Goal: Information Seeking & Learning: Learn about a topic

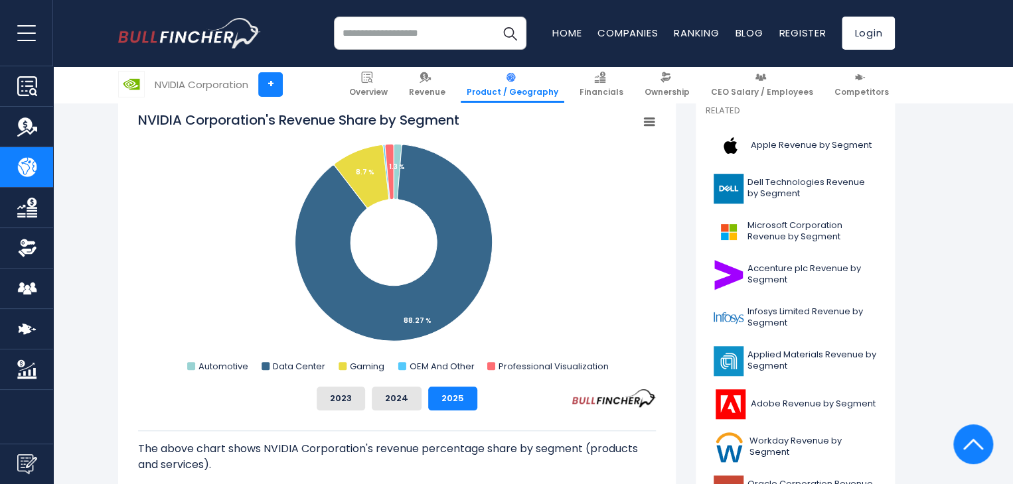
scroll to position [427, 0]
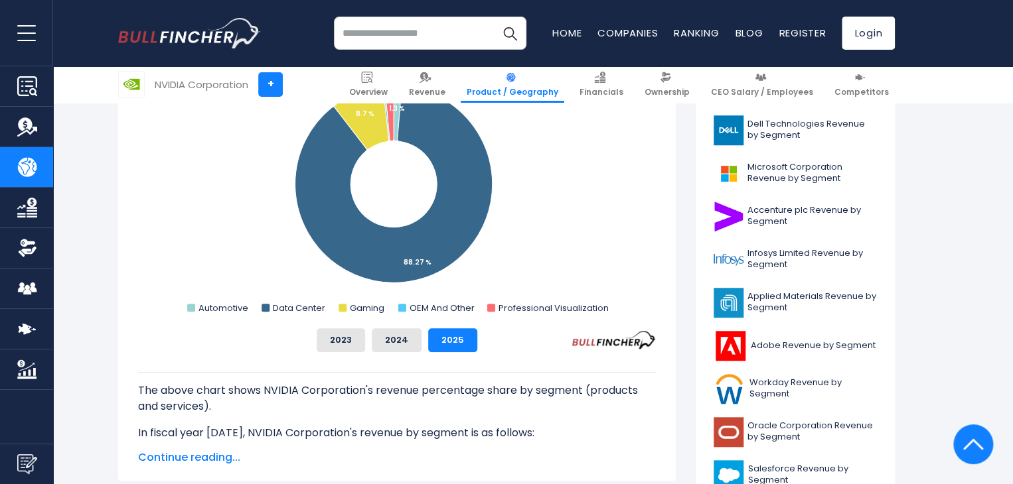
click at [336, 339] on button "2023" at bounding box center [341, 340] width 48 height 24
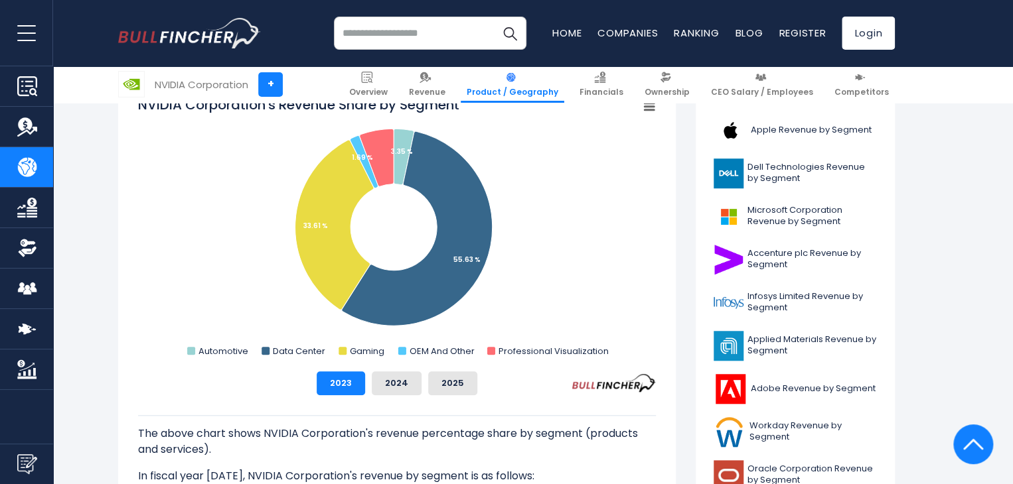
scroll to position [383, 0]
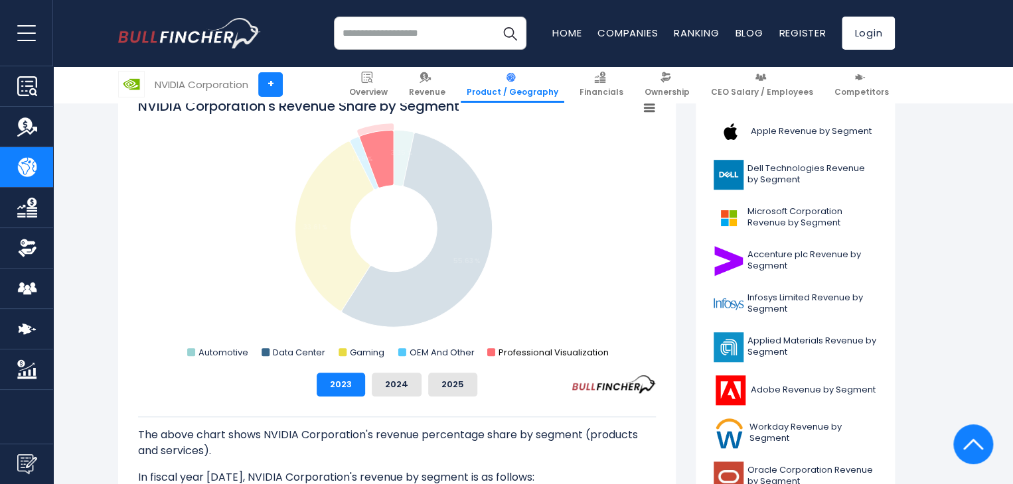
click at [491, 350] on rect "NVIDIA Corporation's Revenue Share by Segment" at bounding box center [491, 352] width 8 height 8
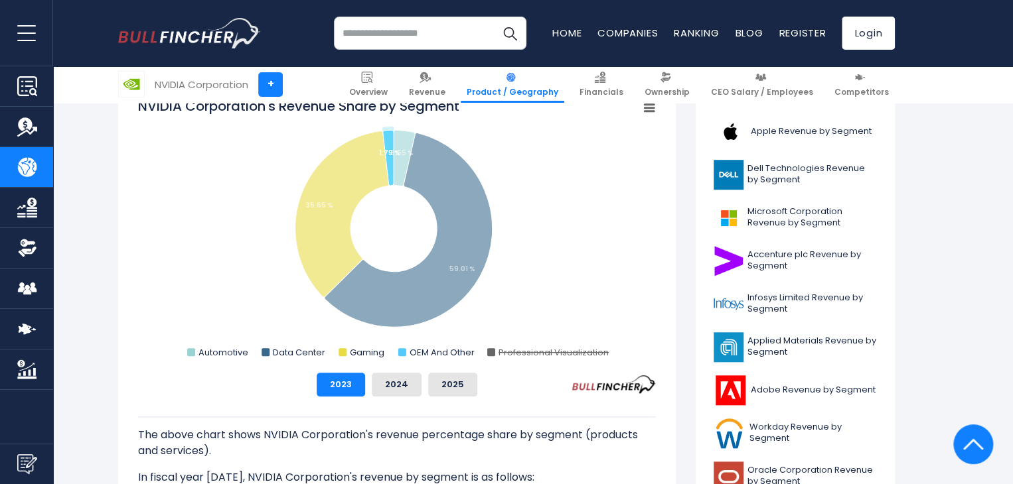
drag, startPoint x: 491, startPoint y: 356, endPoint x: 404, endPoint y: 357, distance: 86.9
click at [404, 357] on icon "Created with Highcharts 12.1.2 Chart context menu NVIDIA Corporation's Revenue …" at bounding box center [397, 229] width 518 height 265
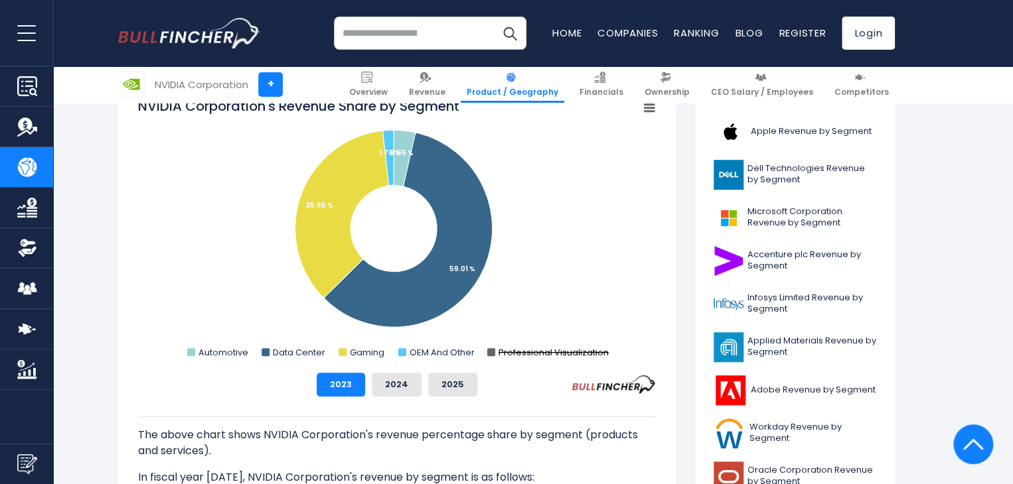
click at [491, 352] on rect "NVIDIA Corporation's Revenue Share by Segment" at bounding box center [491, 352] width 8 height 8
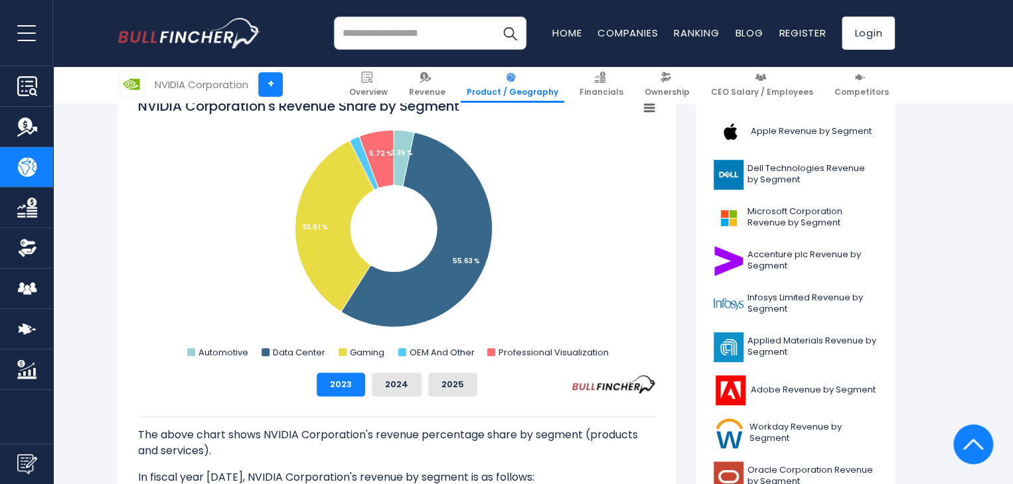
click at [589, 167] on rect "NVIDIA Corporation's Revenue Share by Segment" at bounding box center [397, 229] width 518 height 265
click at [640, 111] on rect "NVIDIA Corporation's Revenue Share by Segment" at bounding box center [649, 108] width 19 height 19
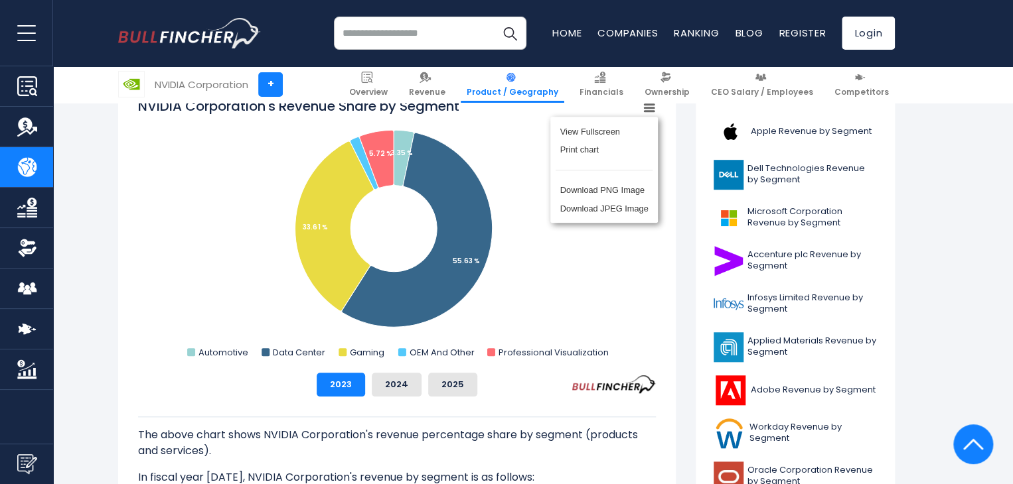
click at [494, 189] on rect "NVIDIA Corporation's Revenue Share by Segment" at bounding box center [397, 229] width 518 height 265
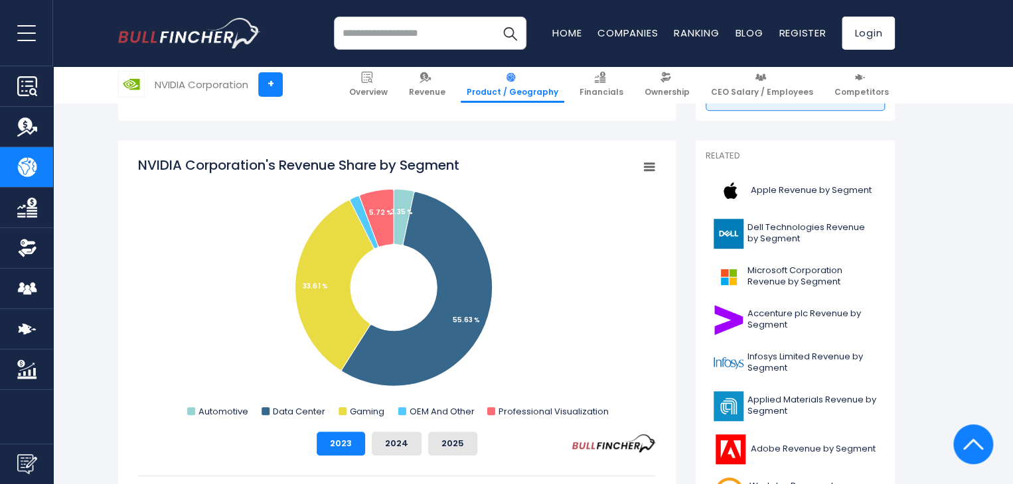
scroll to position [323, 0]
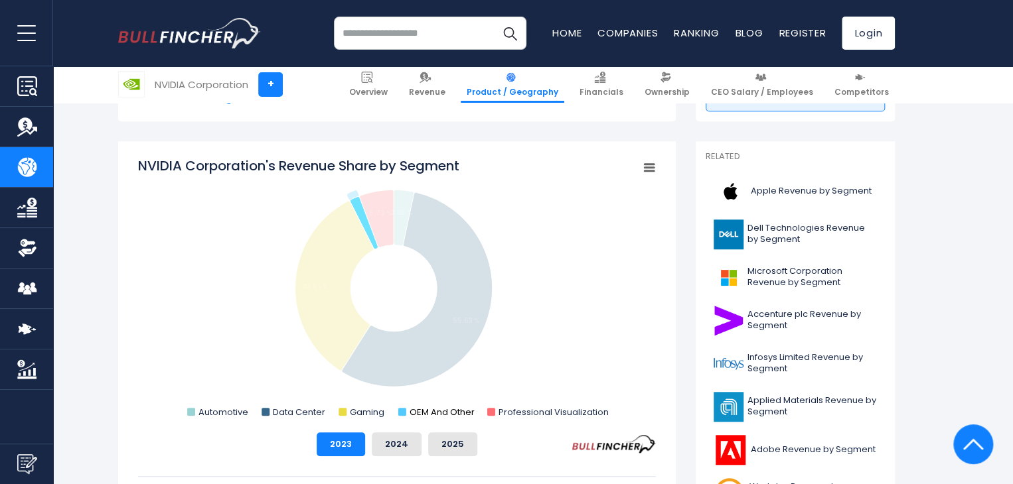
click at [404, 411] on rect "NVIDIA Corporation's Revenue Share by Segment" at bounding box center [402, 412] width 8 height 8
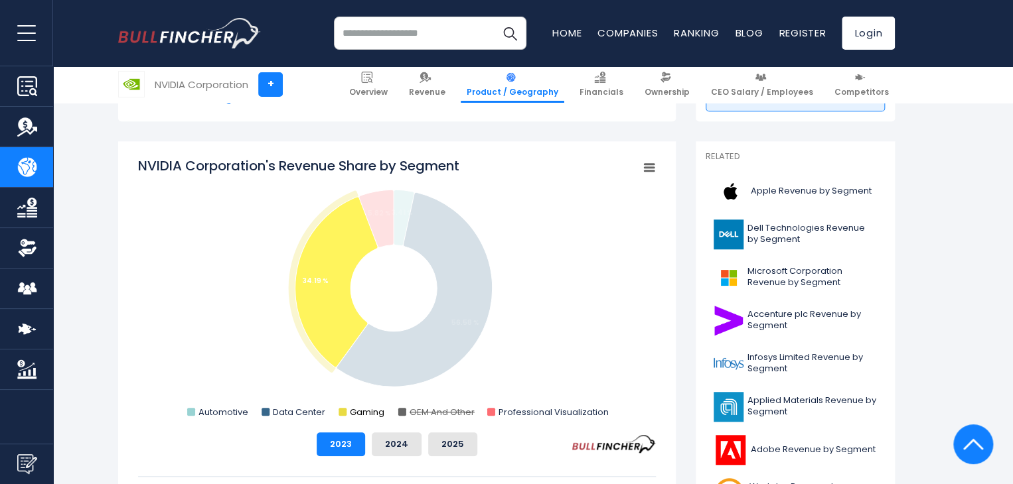
click at [344, 411] on rect "NVIDIA Corporation's Revenue Share by Segment" at bounding box center [342, 412] width 8 height 8
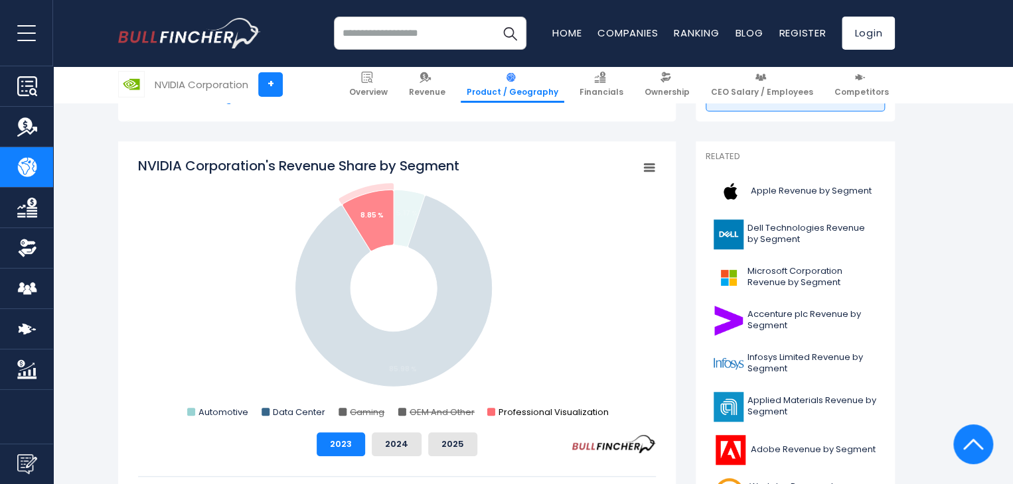
click at [494, 411] on rect "NVIDIA Corporation's Revenue Share by Segment" at bounding box center [491, 412] width 8 height 8
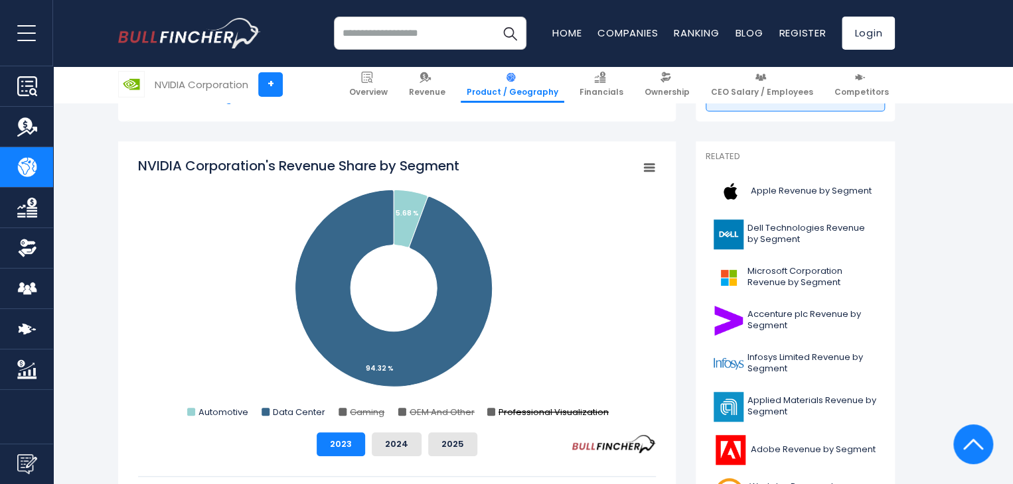
click at [488, 411] on rect "NVIDIA Corporation's Revenue Share by Segment" at bounding box center [491, 412] width 8 height 8
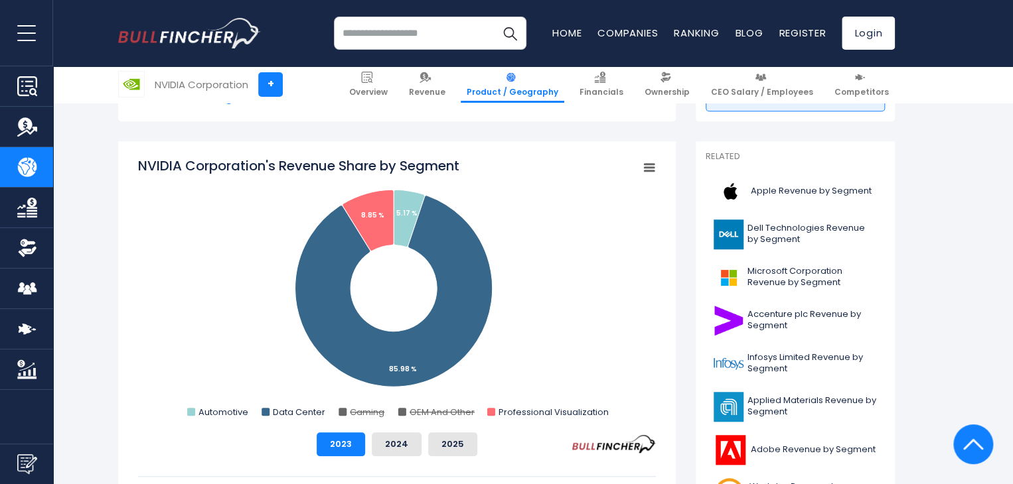
click at [191, 417] on rect "NVIDIA Corporation's Revenue Share by Segment" at bounding box center [397, 289] width 518 height 265
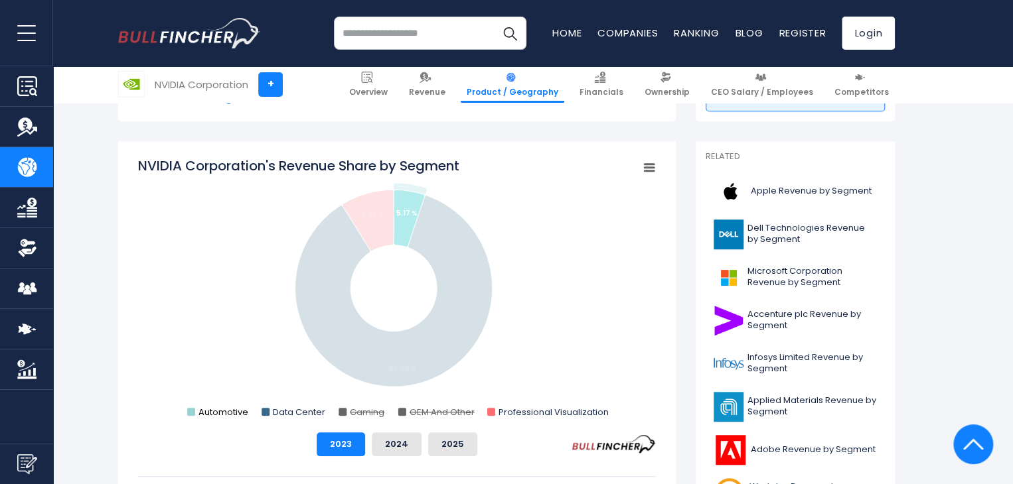
click at [191, 412] on rect "NVIDIA Corporation's Revenue Share by Segment" at bounding box center [191, 412] width 8 height 8
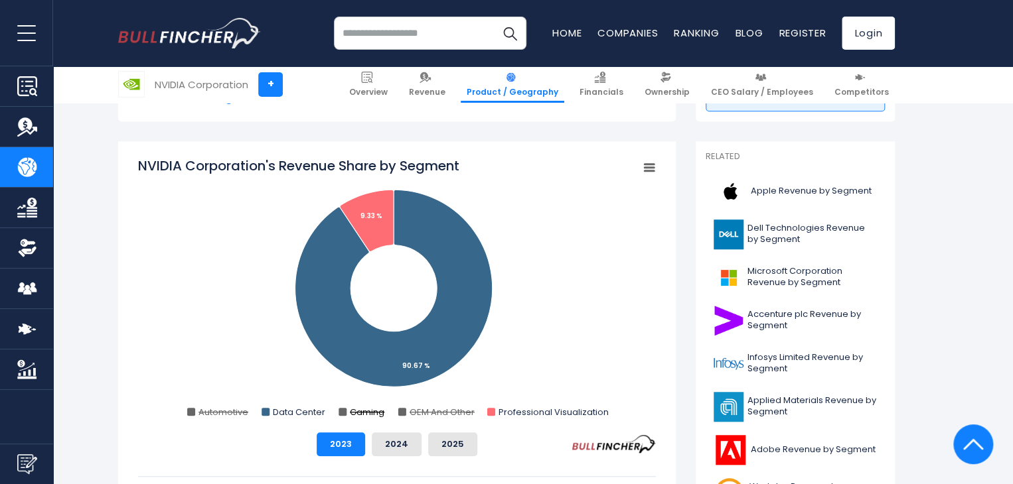
click at [341, 411] on rect "NVIDIA Corporation's Revenue Share by Segment" at bounding box center [342, 412] width 8 height 8
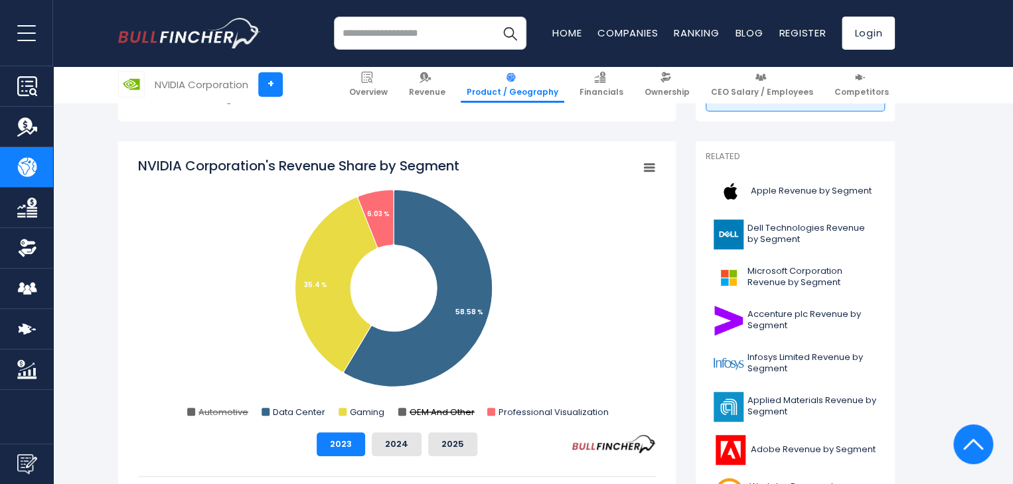
click at [409, 411] on text "OEM And Other" at bounding box center [441, 412] width 65 height 13
click at [191, 409] on rect "NVIDIA Corporation's Revenue Share by Segment" at bounding box center [191, 412] width 8 height 8
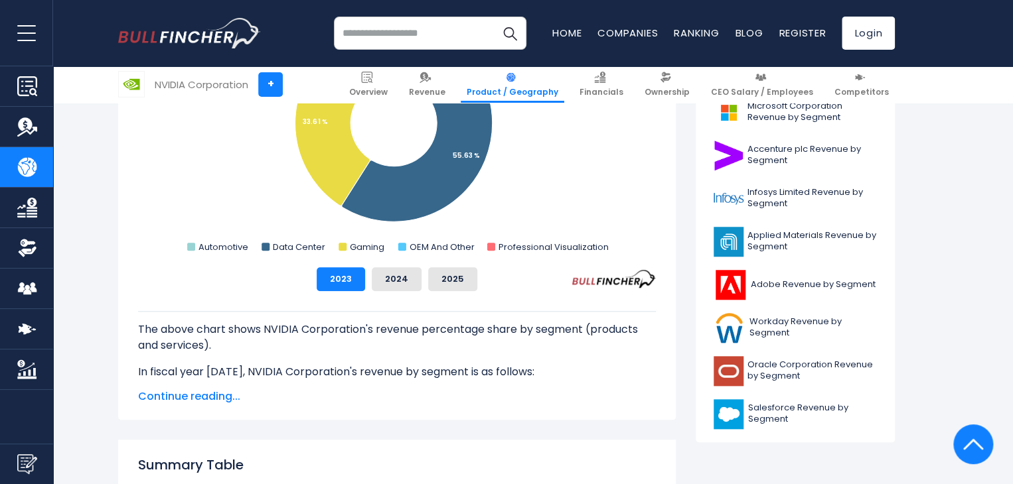
scroll to position [488, 0]
click at [182, 405] on span "Continue reading..." at bounding box center [397, 397] width 518 height 16
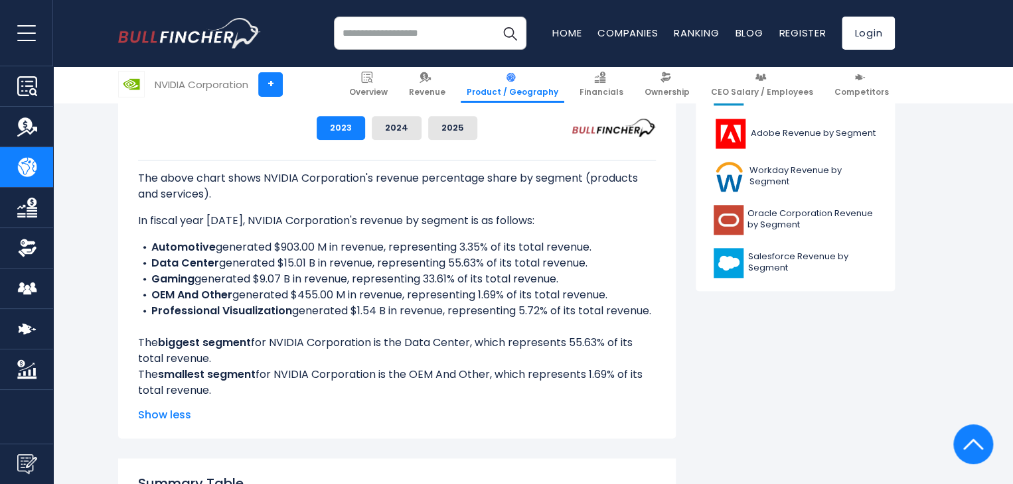
scroll to position [632, 0]
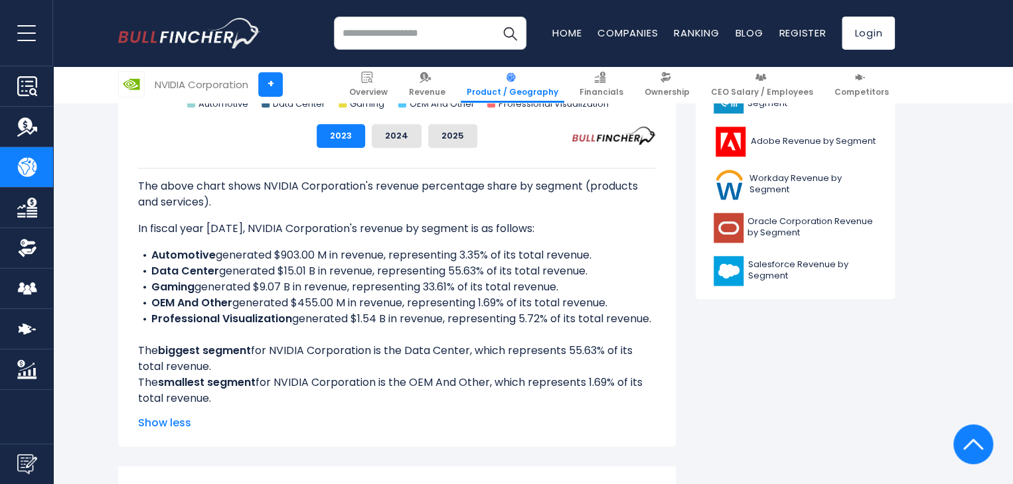
click at [488, 258] on li "Automotive generated $903.00 M in revenue, representing 3.35% of its total reve…" at bounding box center [397, 255] width 518 height 16
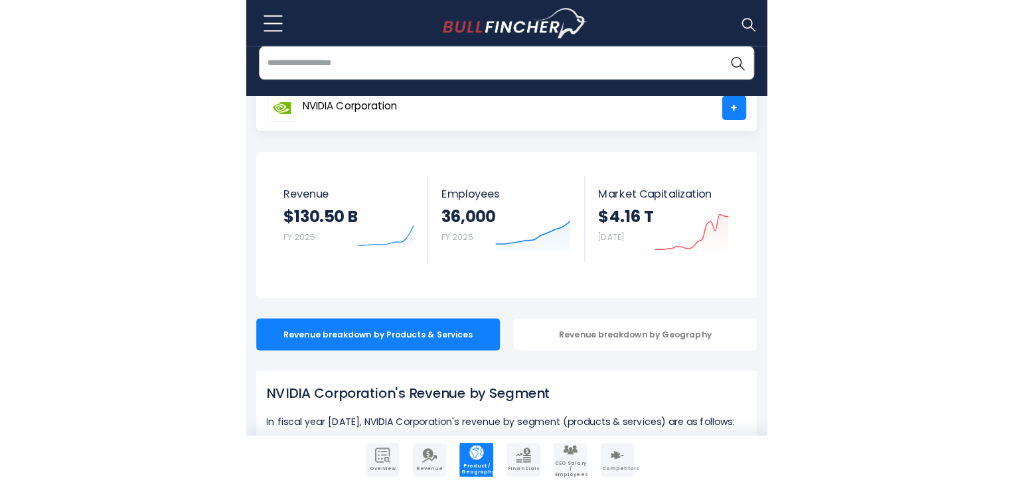
scroll to position [0, 0]
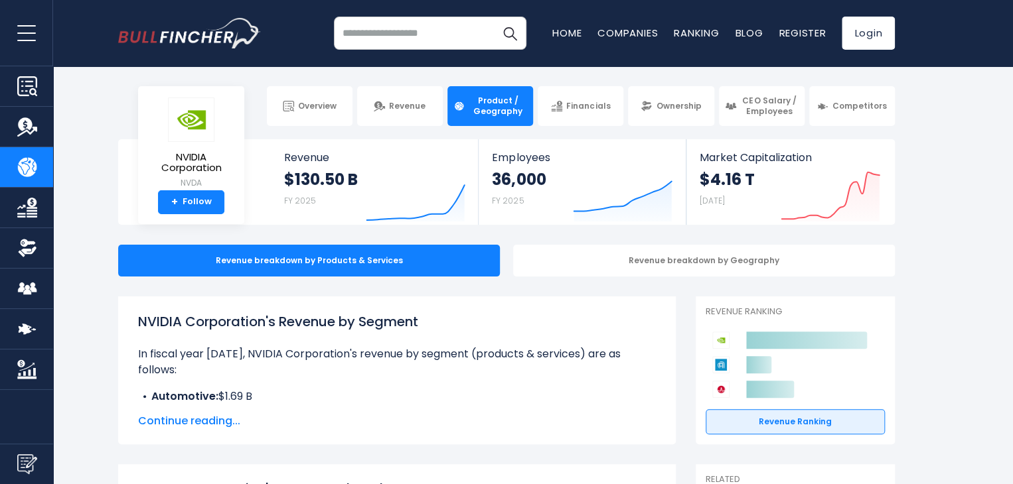
click at [363, 389] on li "Automotive: $1.69 B" at bounding box center [397, 397] width 518 height 16
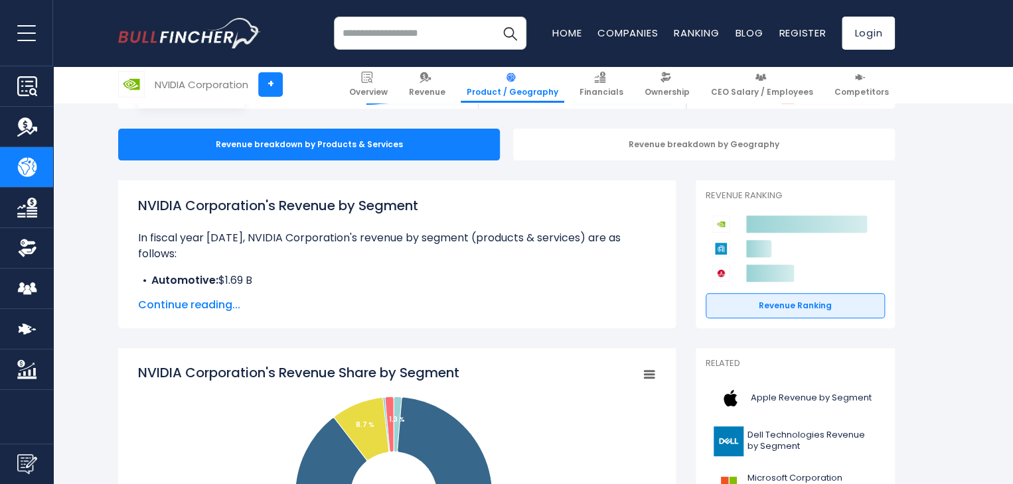
scroll to position [119, 0]
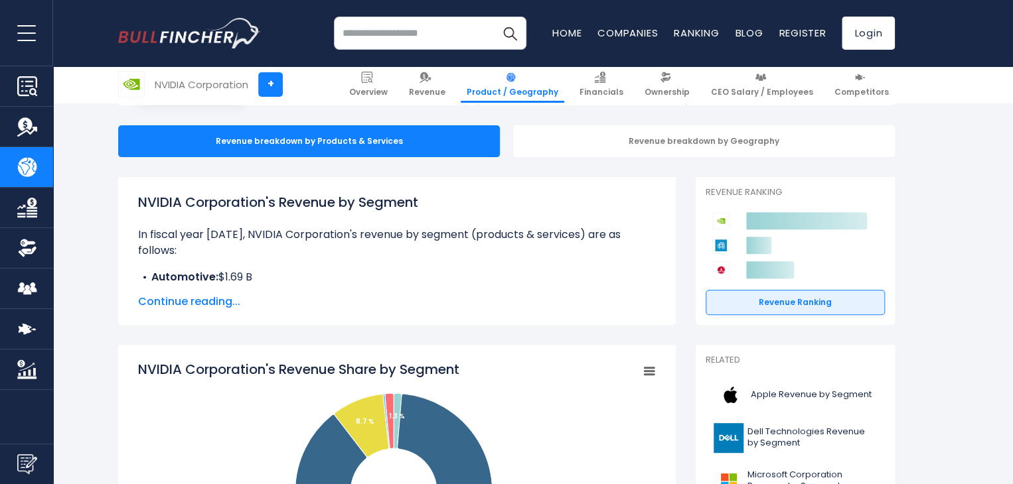
click at [186, 304] on span "Continue reading..." at bounding box center [397, 302] width 518 height 16
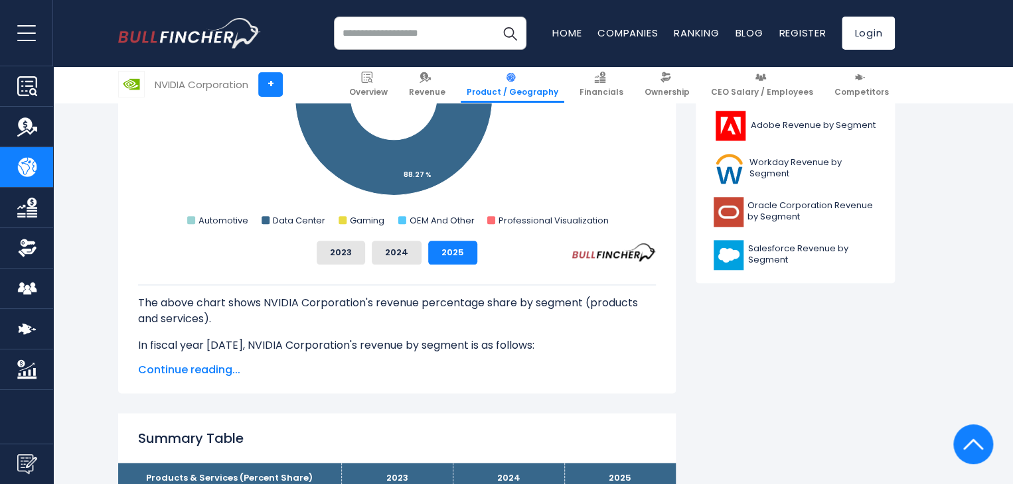
scroll to position [652, 0]
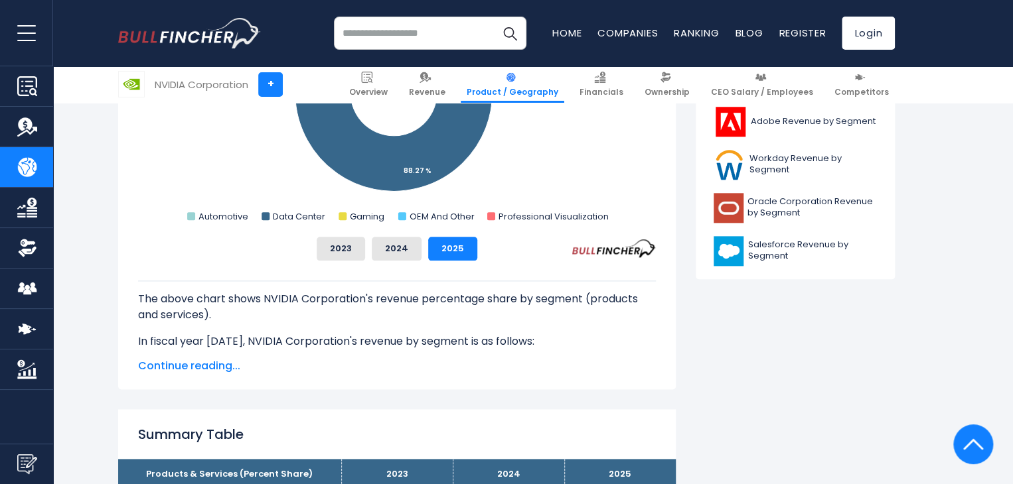
click at [358, 247] on button "2023" at bounding box center [341, 249] width 48 height 24
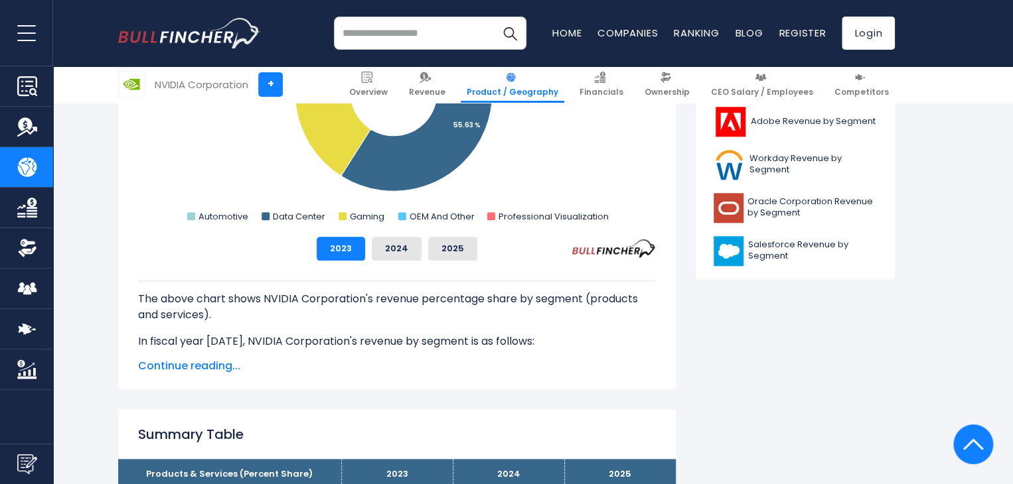
click at [204, 359] on span "Continue reading..." at bounding box center [397, 366] width 518 height 16
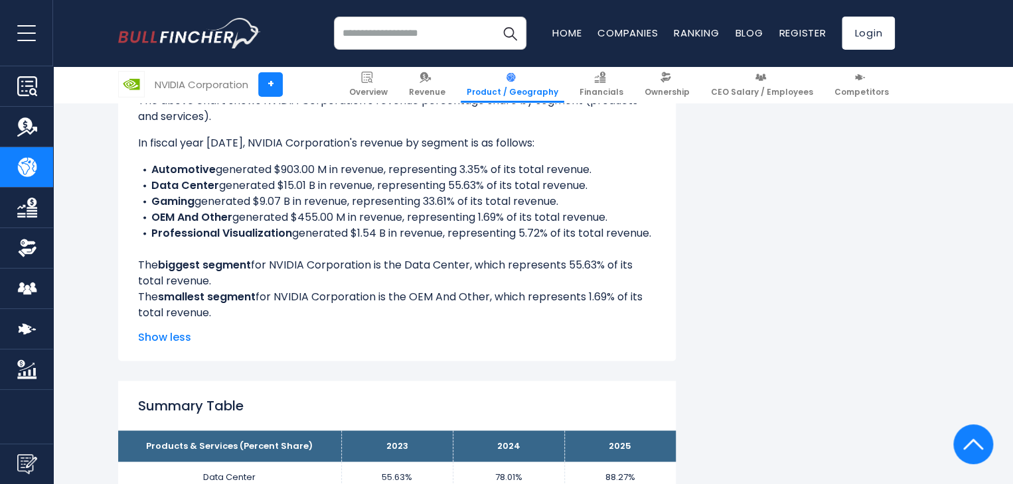
scroll to position [851, 0]
